Goal: Transaction & Acquisition: Purchase product/service

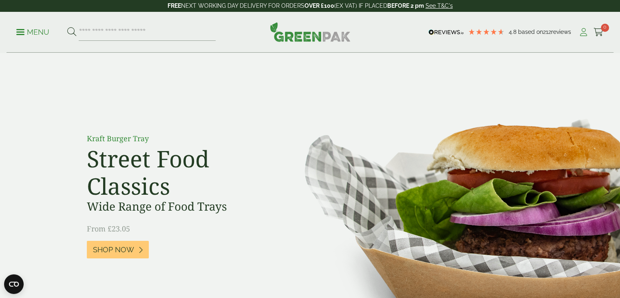
click at [403, 30] on icon at bounding box center [583, 32] width 10 height 8
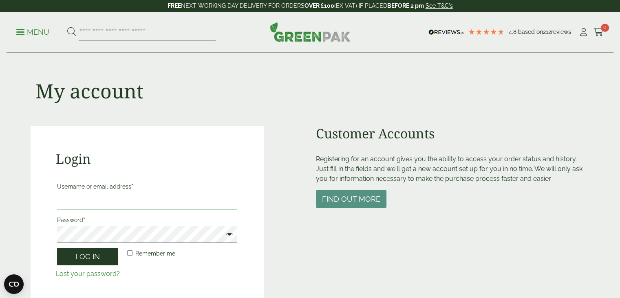
type input "**********"
click at [73, 261] on button "Log in" at bounding box center [87, 256] width 61 height 18
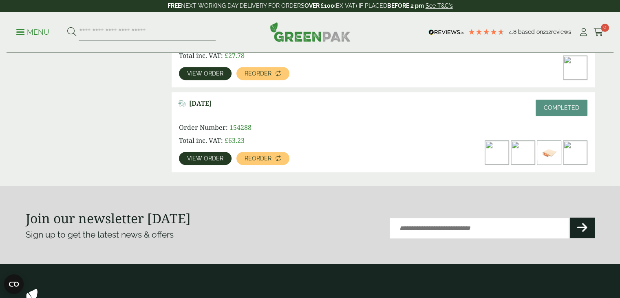
scroll to position [341, 0]
click at [522, 154] on img at bounding box center [523, 153] width 24 height 24
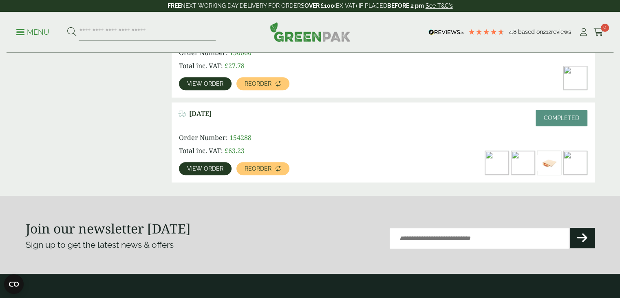
scroll to position [324, 0]
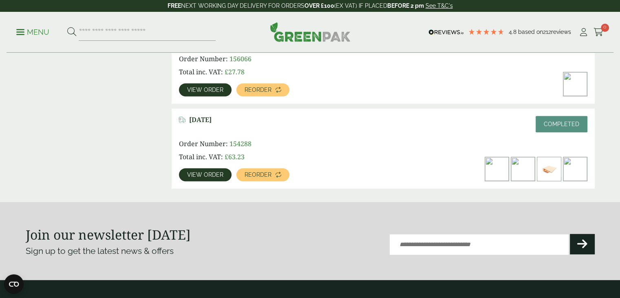
click at [209, 173] on span "View order" at bounding box center [205, 175] width 36 height 6
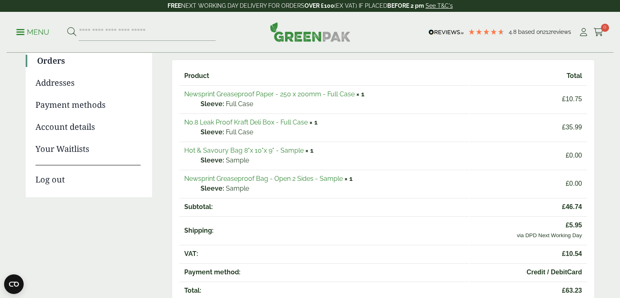
scroll to position [96, 0]
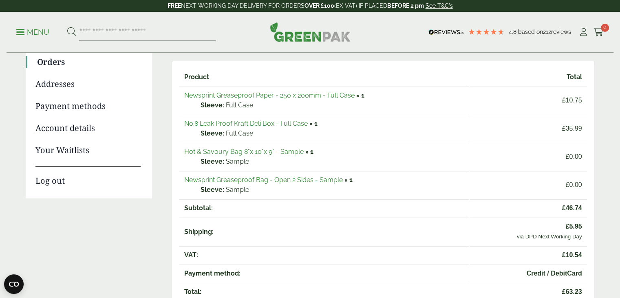
click at [195, 126] on link "No.8 Leak Proof Kraft Deli Box - Full Case" at bounding box center [245, 123] width 123 height 8
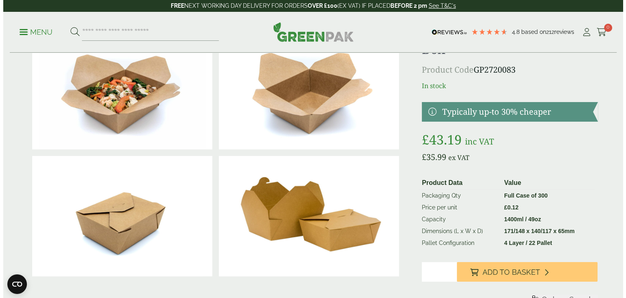
scroll to position [57, 0]
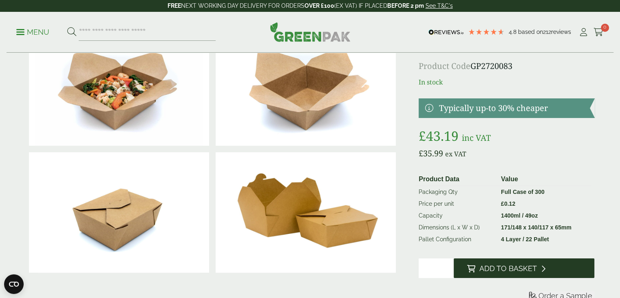
click at [548, 264] on button "Add to Basket" at bounding box center [524, 268] width 141 height 20
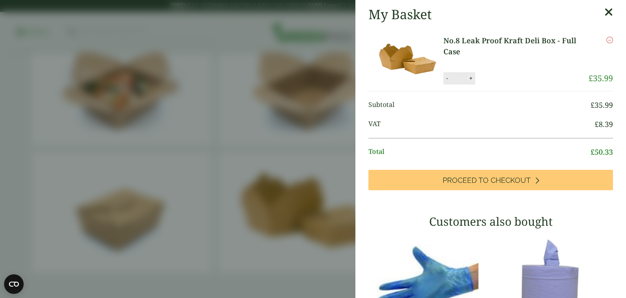
click at [472, 77] on button "+" at bounding box center [471, 78] width 8 height 7
type input "*"
click at [489, 190] on div "My Basket No.8 Leak Proof Kraft Deli Box - Full Case No.8 Leak Proof Kraft Deli…" at bounding box center [490, 251] width 271 height 502
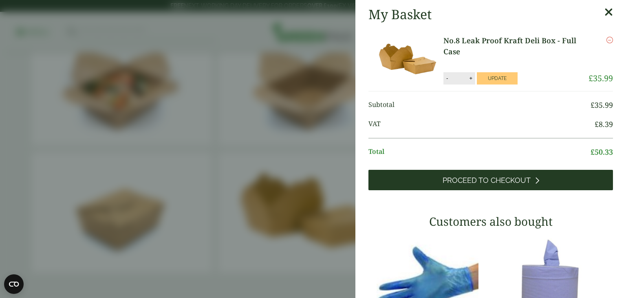
click at [487, 185] on link "Proceed to Checkout" at bounding box center [490, 180] width 245 height 20
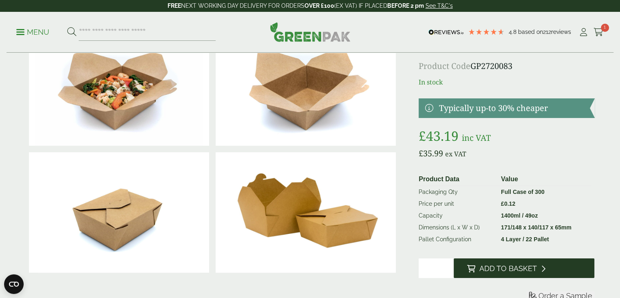
click at [531, 262] on button "Add to Basket" at bounding box center [524, 268] width 141 height 20
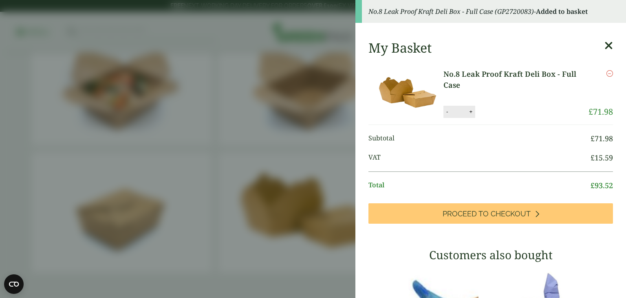
click at [446, 110] on button "-" at bounding box center [447, 111] width 7 height 7
type input "*"
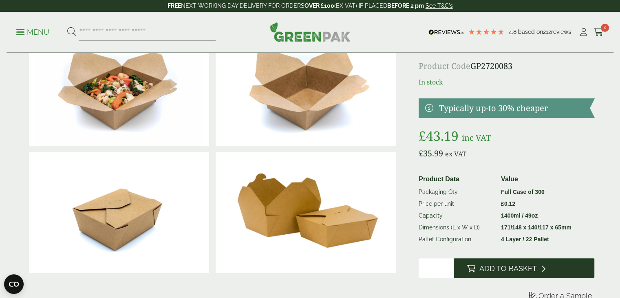
click at [505, 259] on button "Add to Basket" at bounding box center [524, 268] width 141 height 20
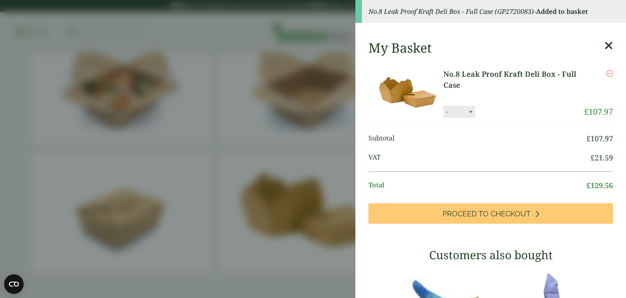
click at [449, 110] on button "-" at bounding box center [447, 111] width 7 height 7
click at [444, 108] on button "-" at bounding box center [447, 111] width 7 height 7
type input "*"
click at [502, 107] on button "Update" at bounding box center [497, 112] width 41 height 12
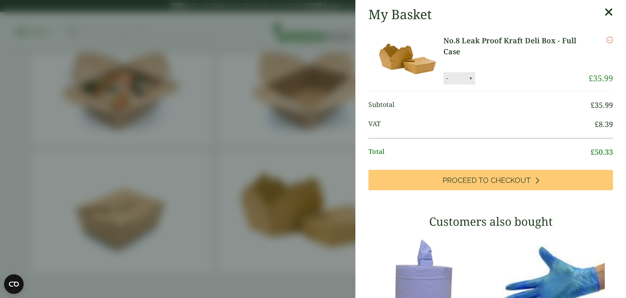
click at [608, 17] on div "My Basket No.8 Leak Proof Kraft Deli Box - Full Case No.8 Leak Proof Kraft Deli…" at bounding box center [490, 251] width 271 height 502
click at [604, 13] on icon at bounding box center [608, 12] width 9 height 11
